Goal: Transaction & Acquisition: Book appointment/travel/reservation

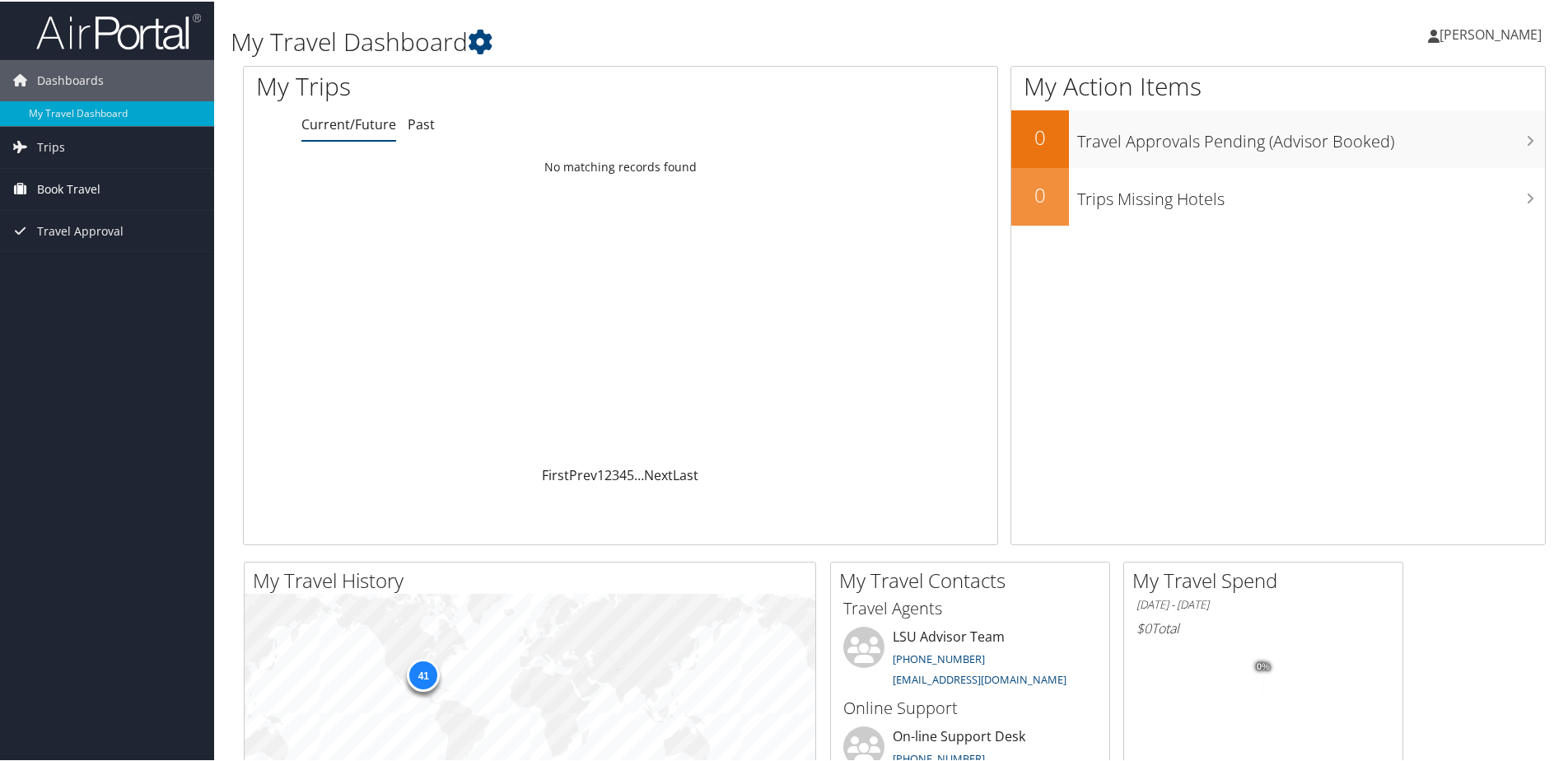
click at [68, 185] on span "Book Travel" at bounding box center [69, 187] width 63 height 41
click at [84, 245] on link "Book/Manage Online Trips" at bounding box center [107, 245] width 214 height 25
click at [91, 221] on link "Approval Request (Beta)" at bounding box center [107, 221] width 214 height 25
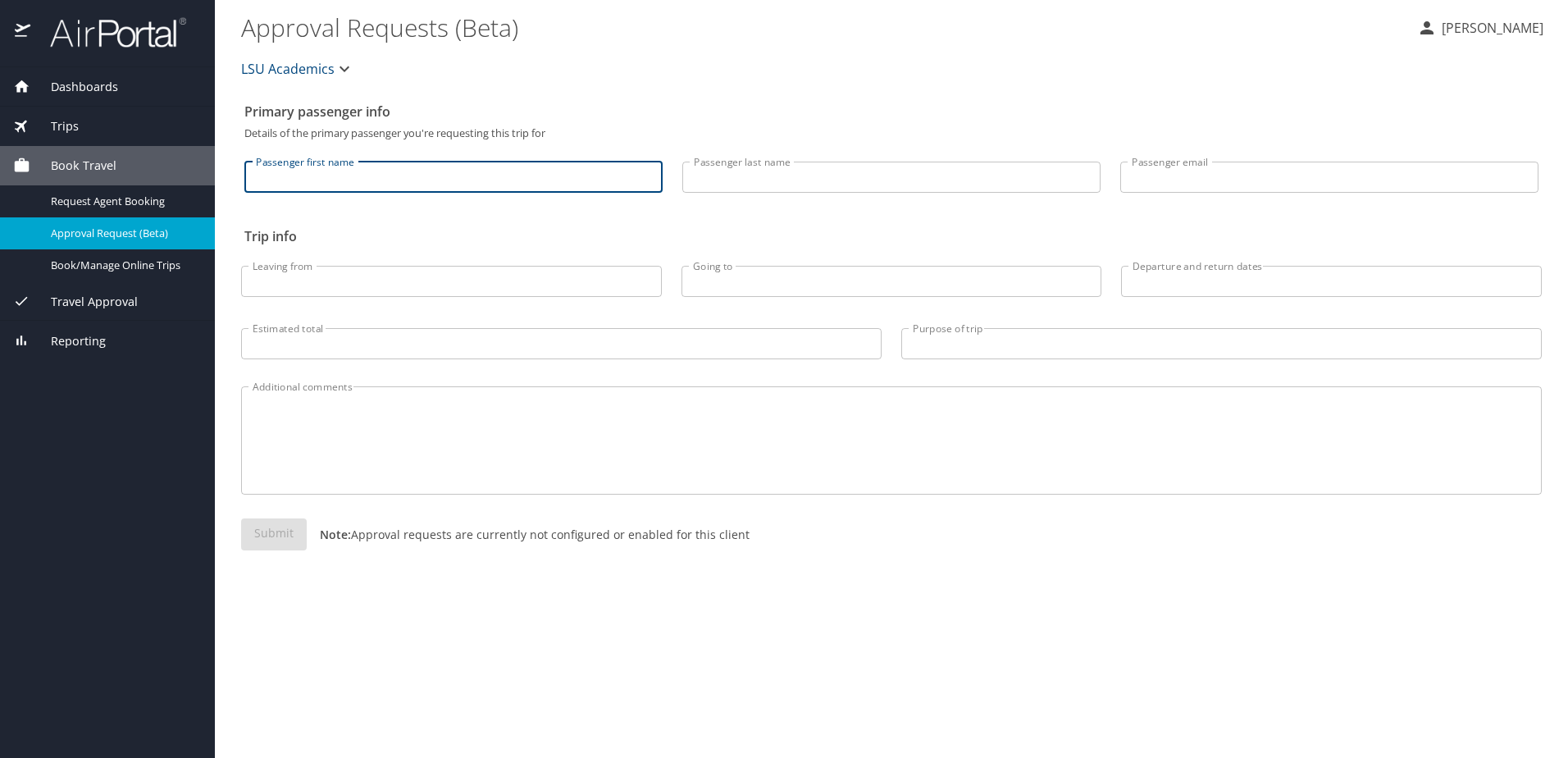
click at [331, 179] on input "Passenger first name" at bounding box center [453, 177] width 418 height 31
type input "Jennifer"
type input "Picard"
type input "jpicard@lsu.edu"
click at [343, 284] on input "Leaving from" at bounding box center [451, 282] width 421 height 31
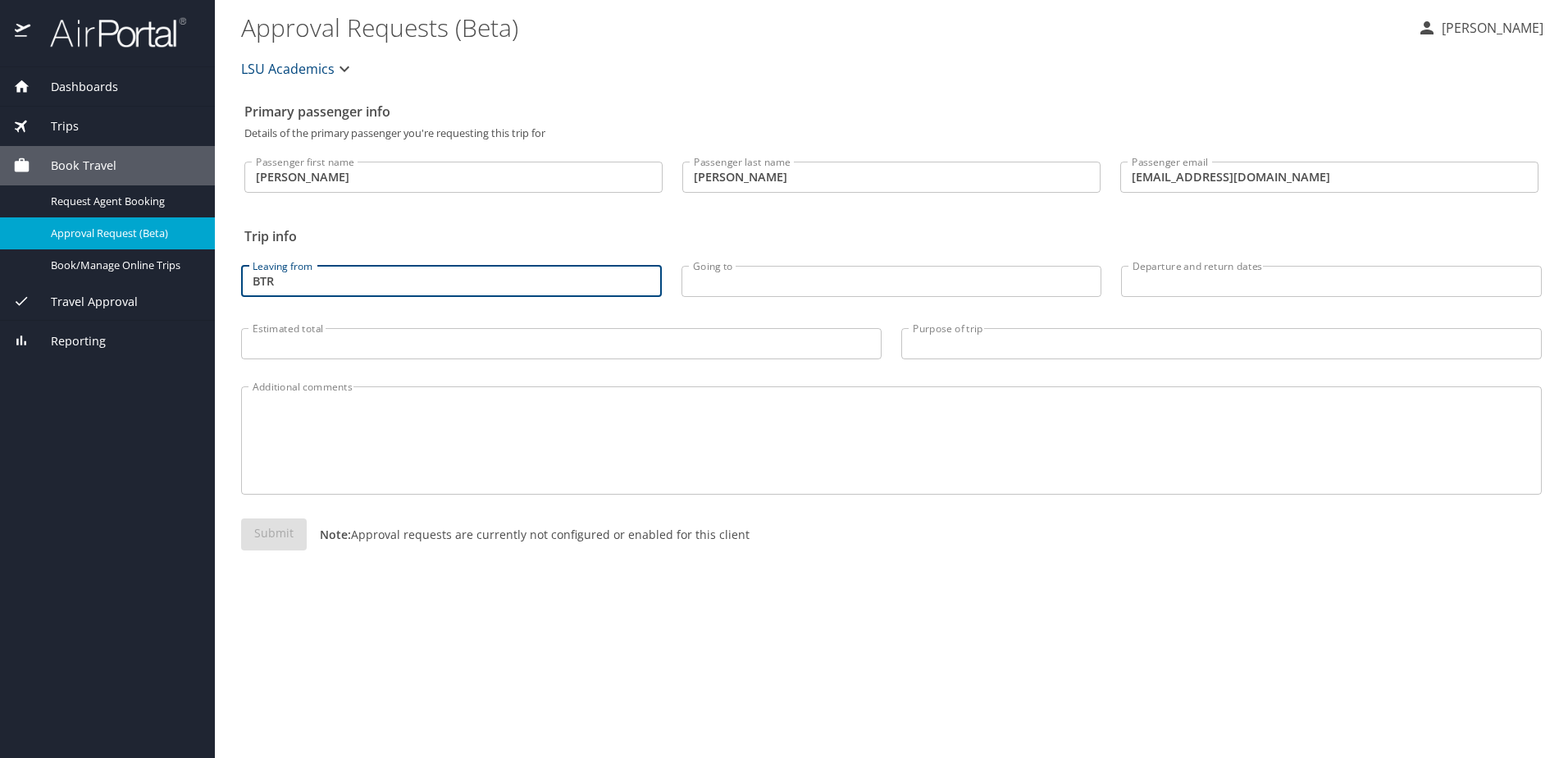
type input "BTR"
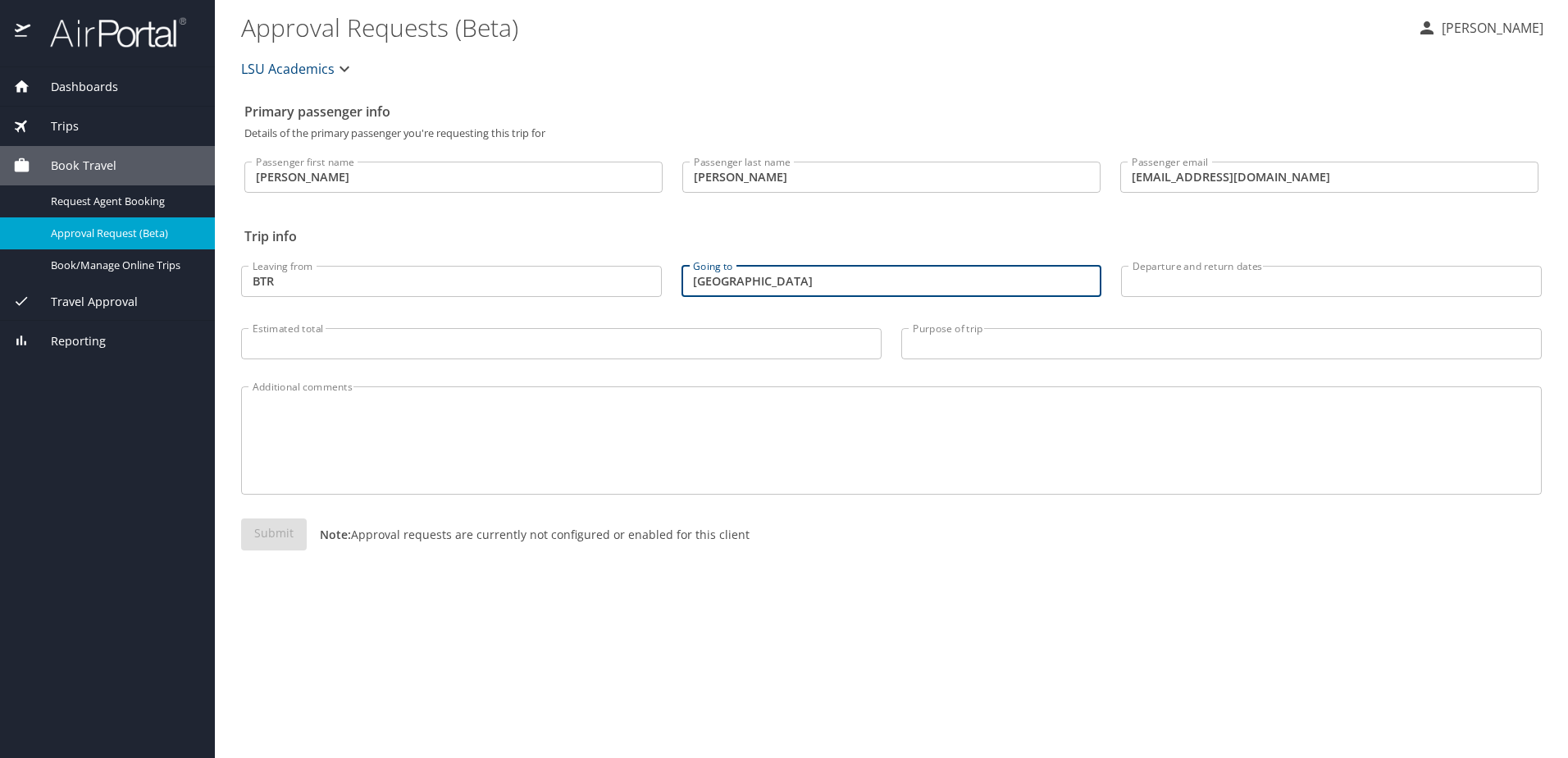
type input "Las Vegas"
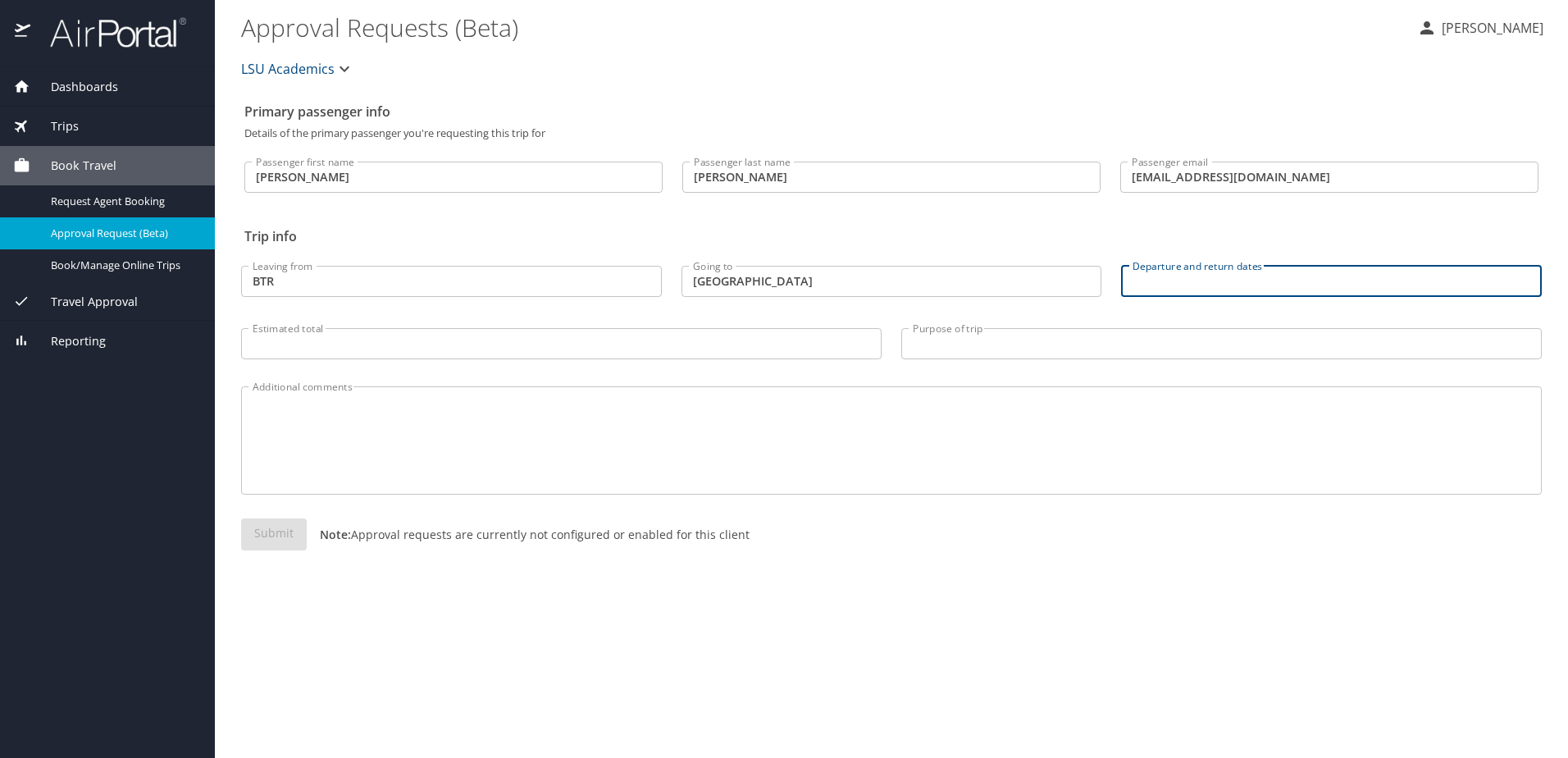
click at [1164, 281] on input "Departure and return dates" at bounding box center [1332, 282] width 421 height 31
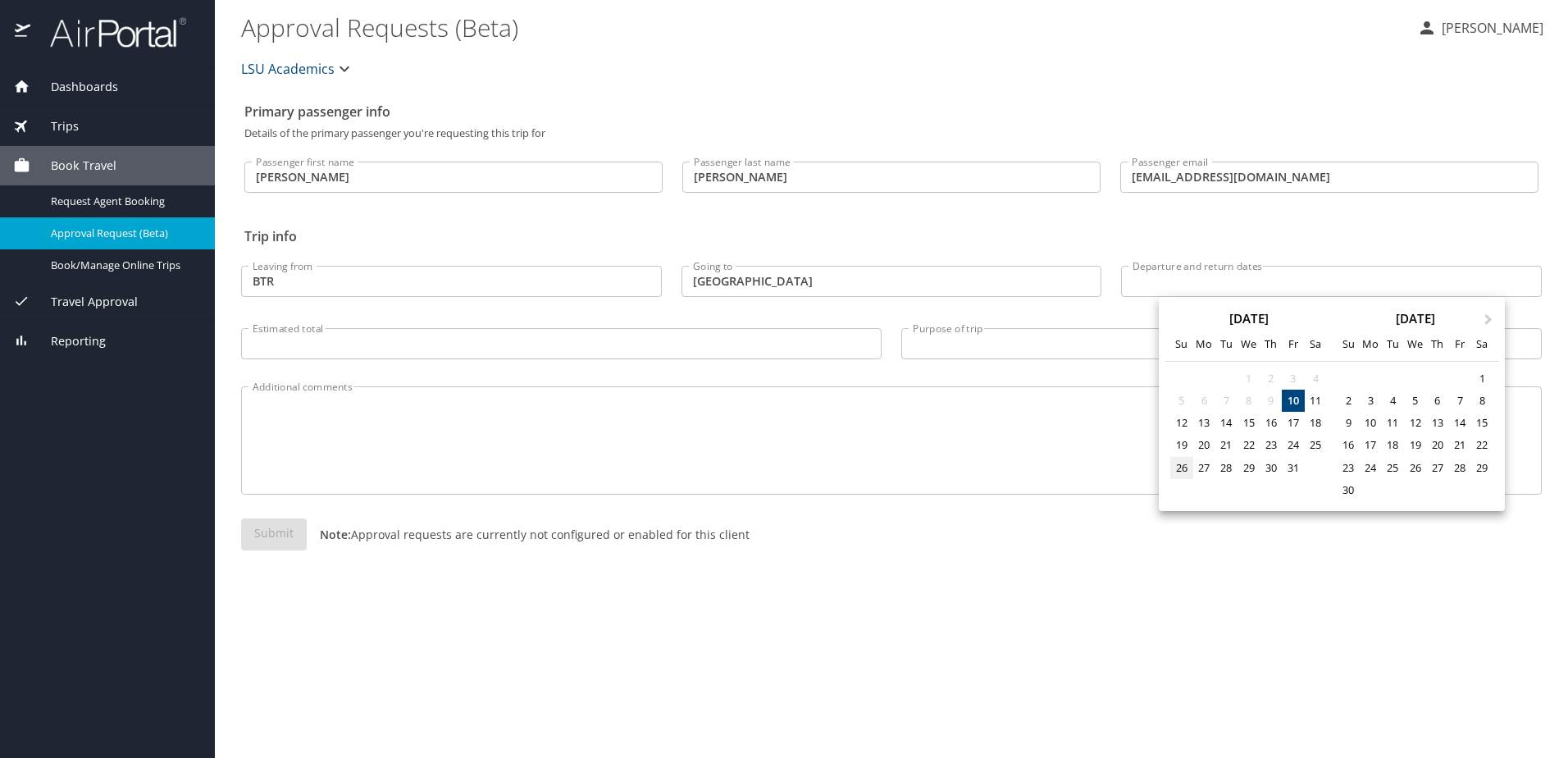
click at [1185, 470] on div "26" at bounding box center [1181, 468] width 22 height 22
click at [1244, 472] on div "29" at bounding box center [1249, 468] width 22 height 22
type input "10/26/2025 🠦 10/29/2025"
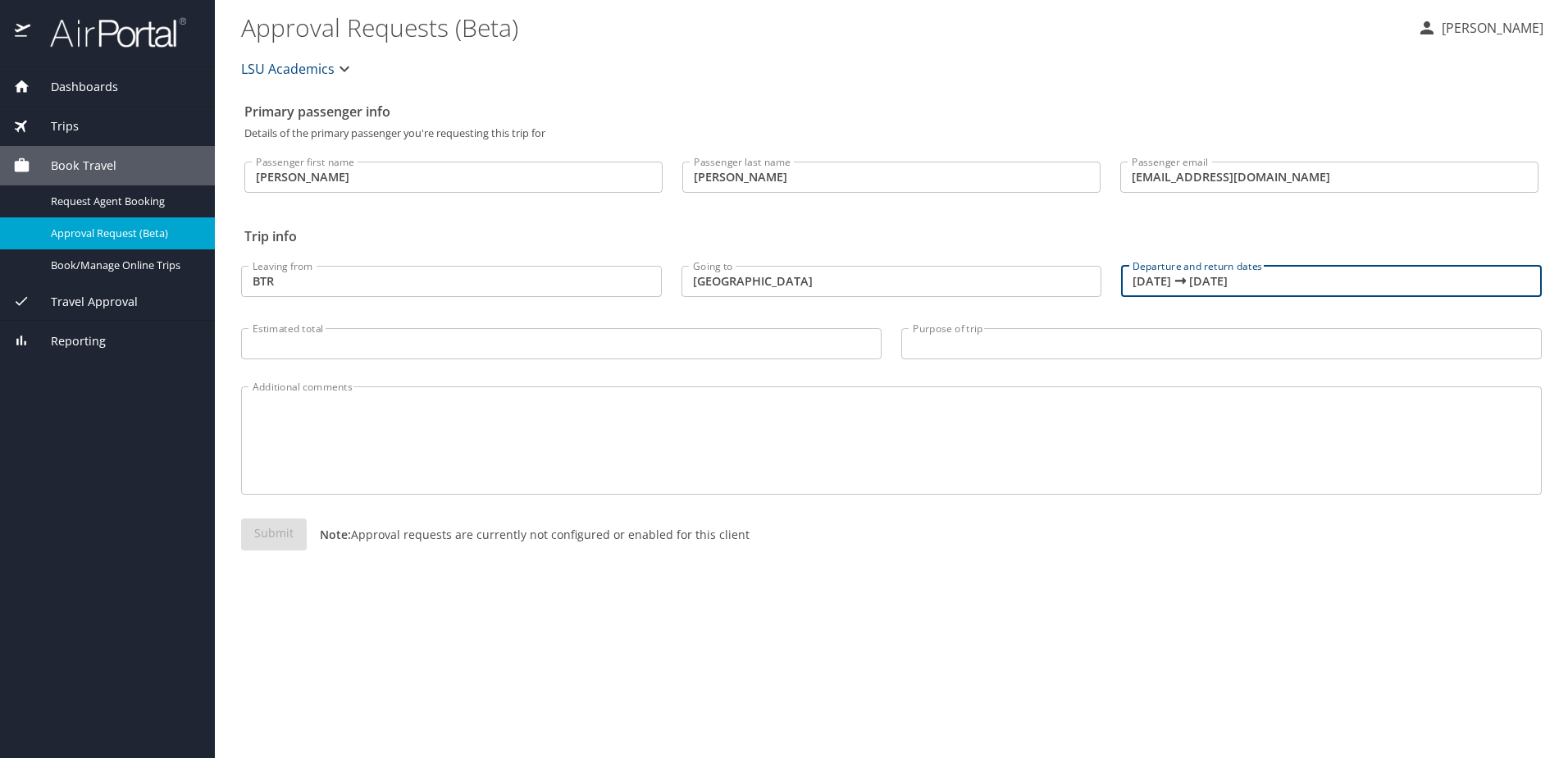
click at [785, 646] on div "Primary passenger info Details of the primary passenger you're requesting this …" at bounding box center [891, 427] width 1300 height 663
click at [70, 122] on span "Trips" at bounding box center [54, 126] width 48 height 18
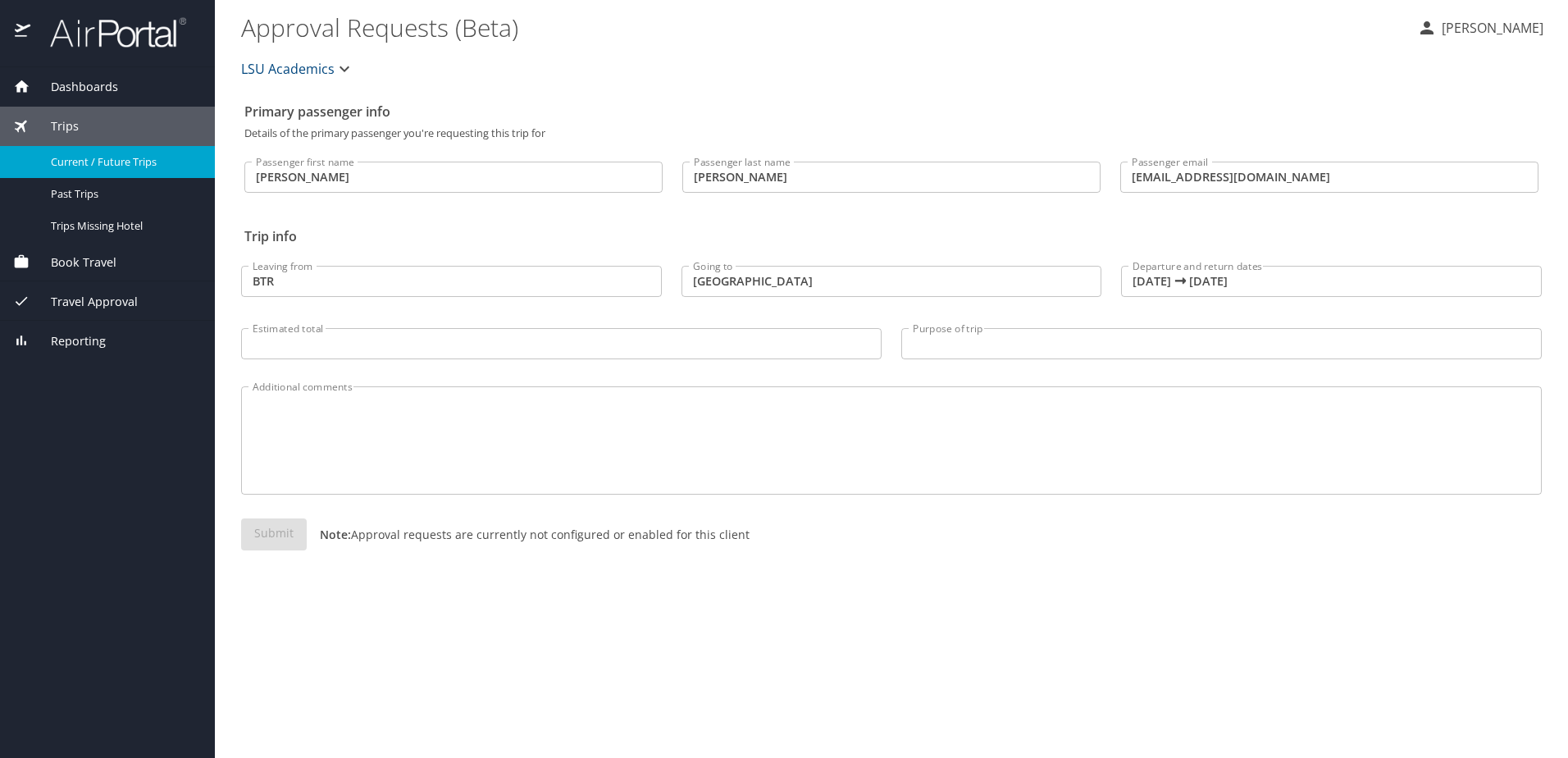
click at [99, 165] on span "Current / Future Trips" at bounding box center [123, 162] width 144 height 16
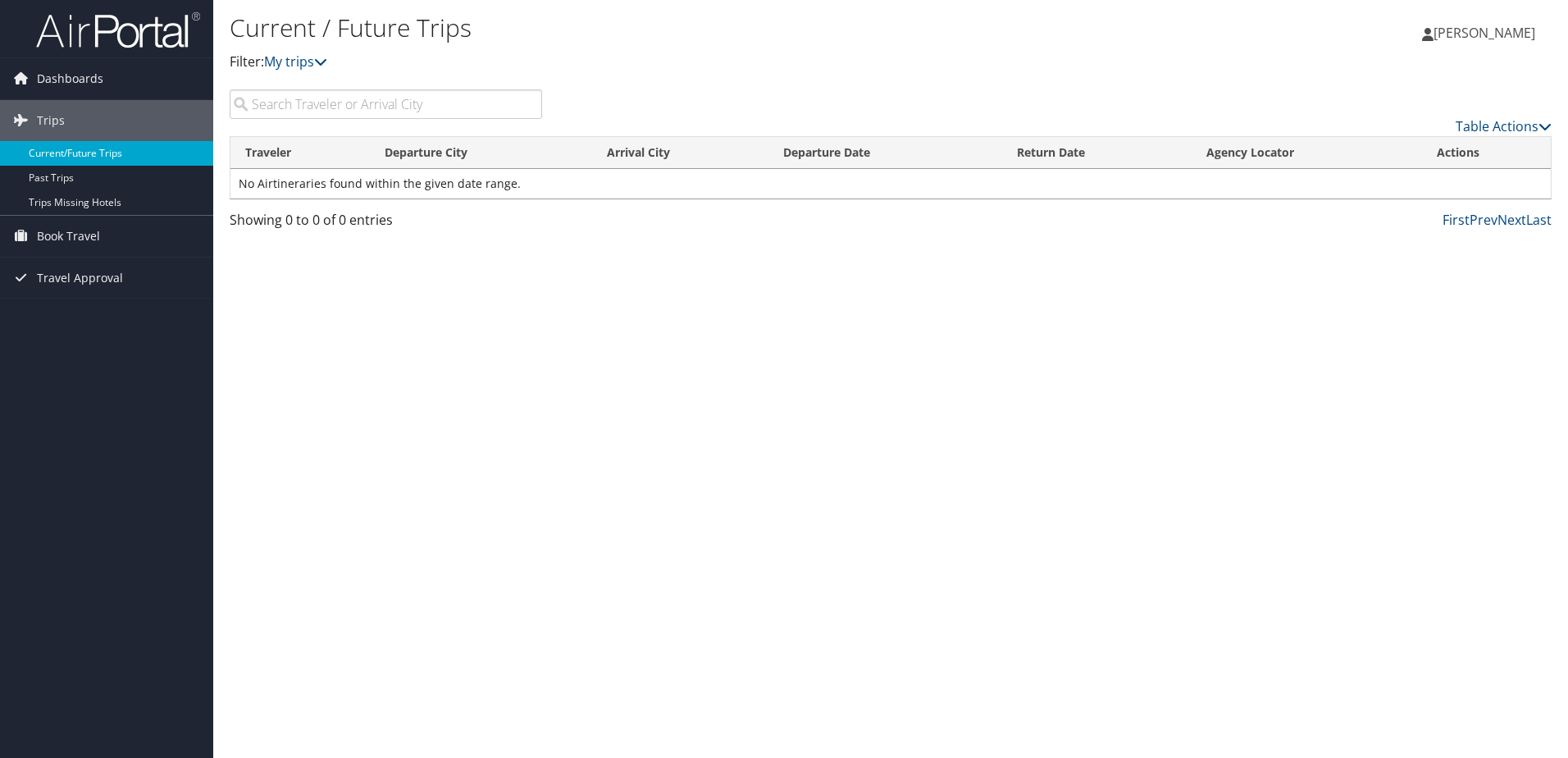
click at [100, 152] on link "Current/Future Trips" at bounding box center [106, 153] width 213 height 25
click at [302, 107] on input "search" at bounding box center [386, 104] width 313 height 30
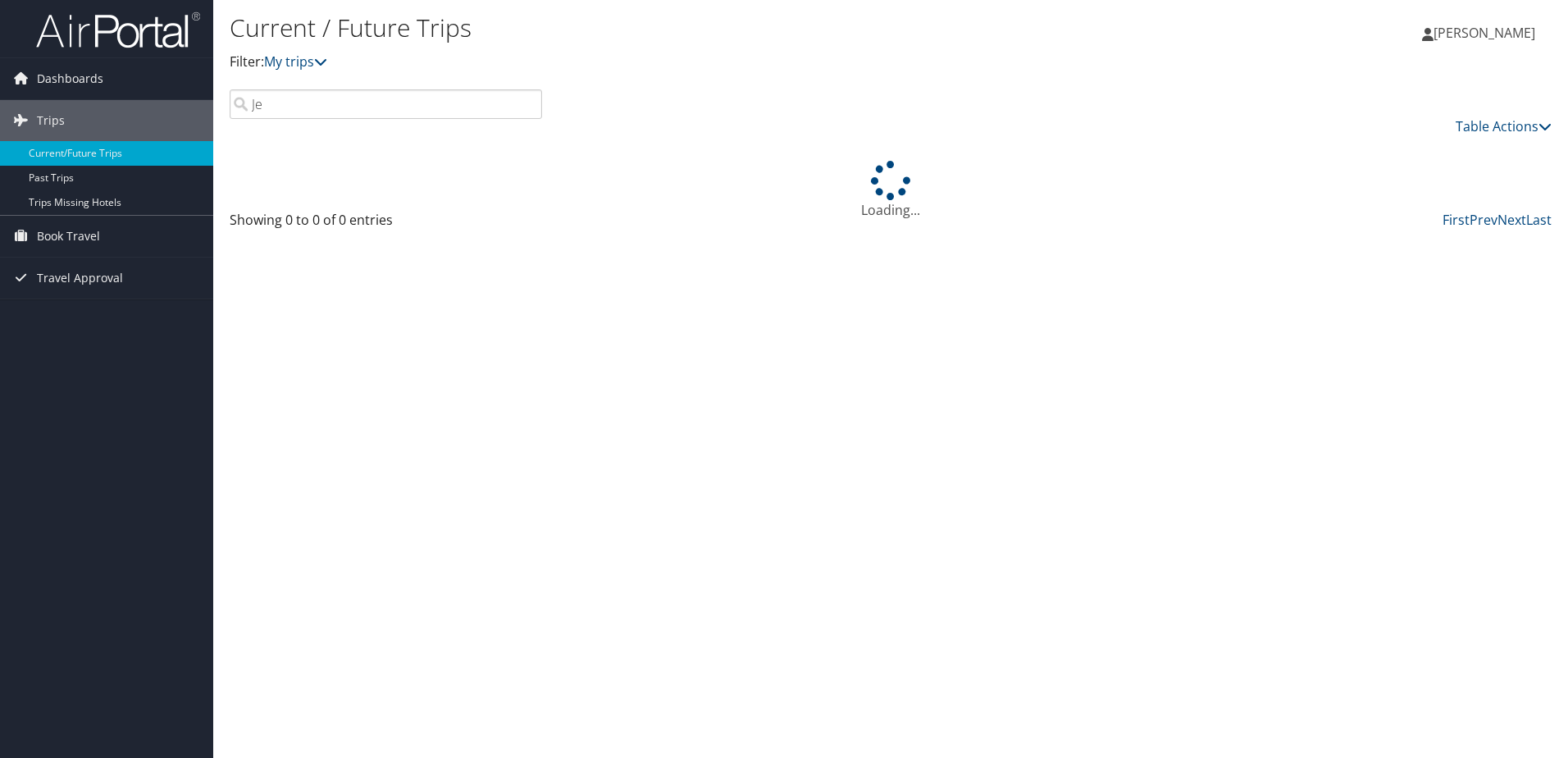
type input "J"
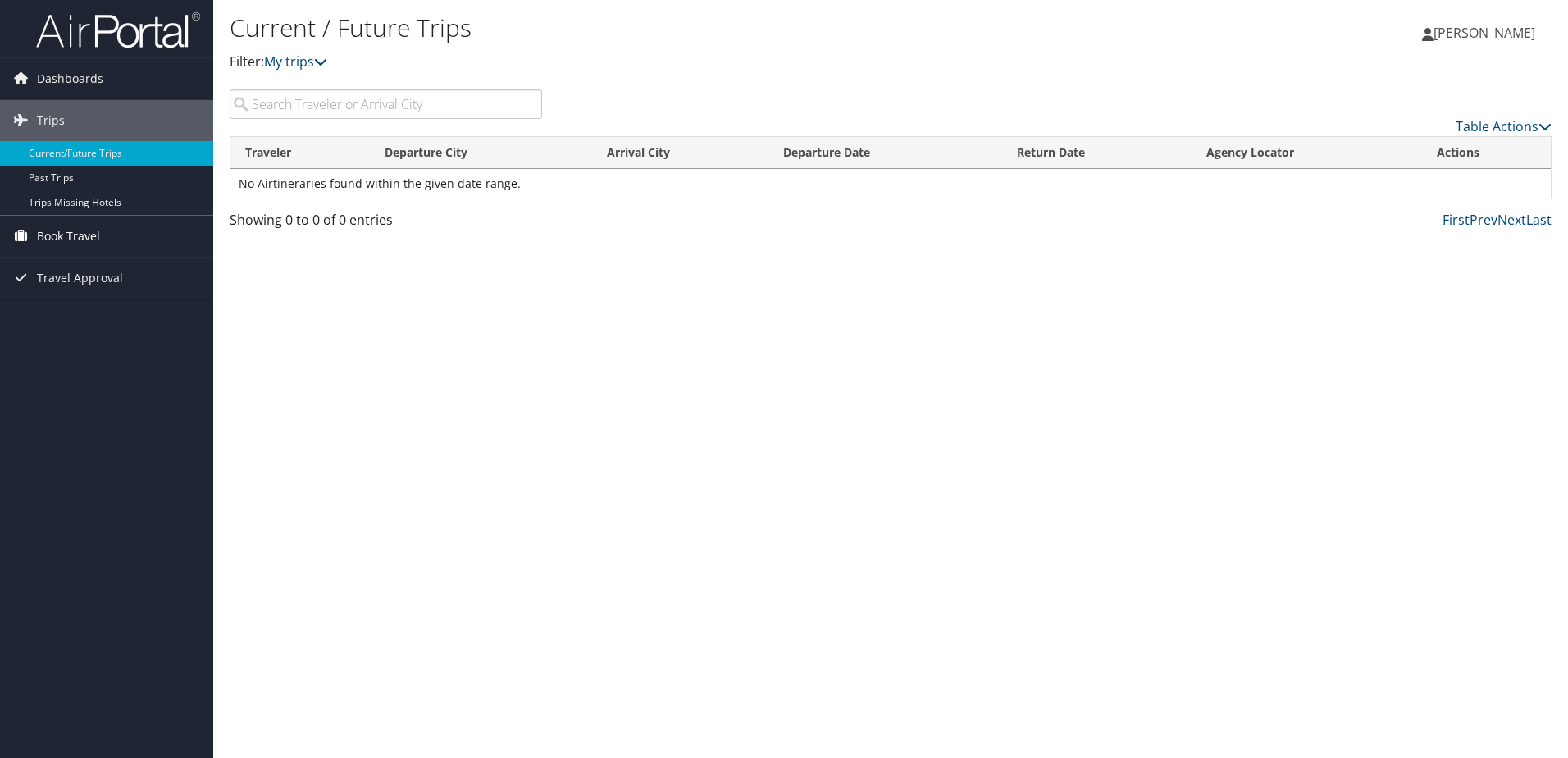
click at [67, 235] on span "Book Travel" at bounding box center [68, 236] width 63 height 41
click at [74, 295] on link "Book/Manage Online Trips" at bounding box center [106, 294] width 213 height 25
